Goal: Task Accomplishment & Management: Manage account settings

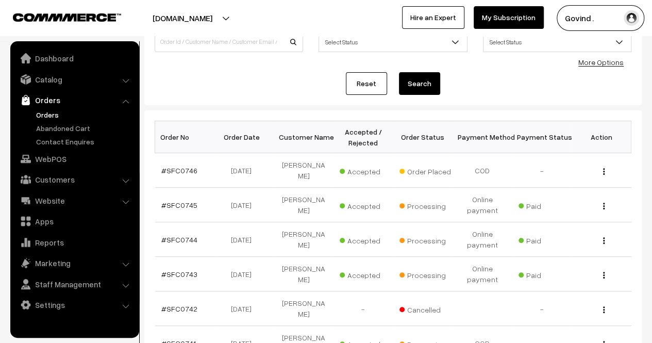
scroll to position [91, 0]
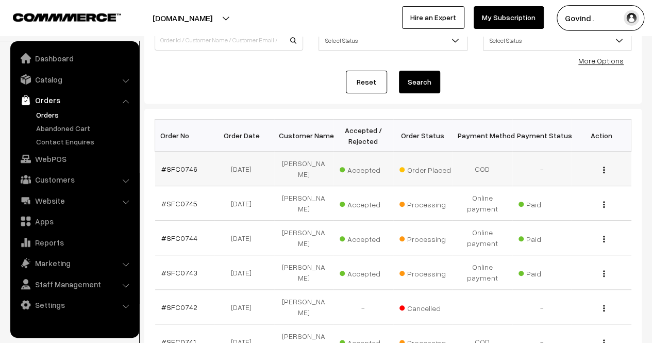
click at [605, 170] on div "View" at bounding box center [600, 168] width 47 height 11
click at [601, 169] on div "View" at bounding box center [600, 168] width 47 height 11
click at [603, 169] on img "button" at bounding box center [604, 169] width 2 height 7
click at [555, 182] on link "View" at bounding box center [558, 184] width 88 height 23
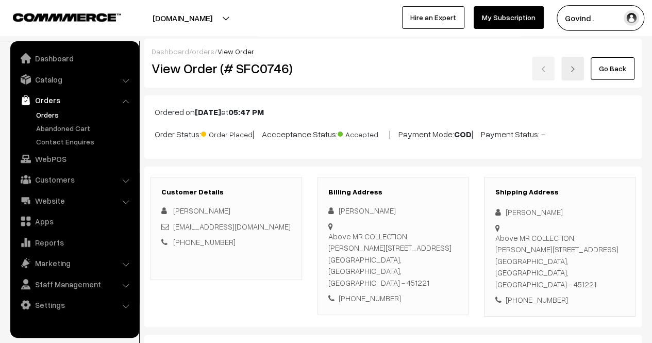
drag, startPoint x: 659, startPoint y: 70, endPoint x: 651, endPoint y: -15, distance: 84.8
click at [651, 0] on html "Thank you for showing interest. Our team will call you shortly. Close [DOMAIN_N…" at bounding box center [326, 171] width 652 height 343
click at [609, 70] on link "Go Back" at bounding box center [612, 68] width 44 height 23
